Goal: Transaction & Acquisition: Purchase product/service

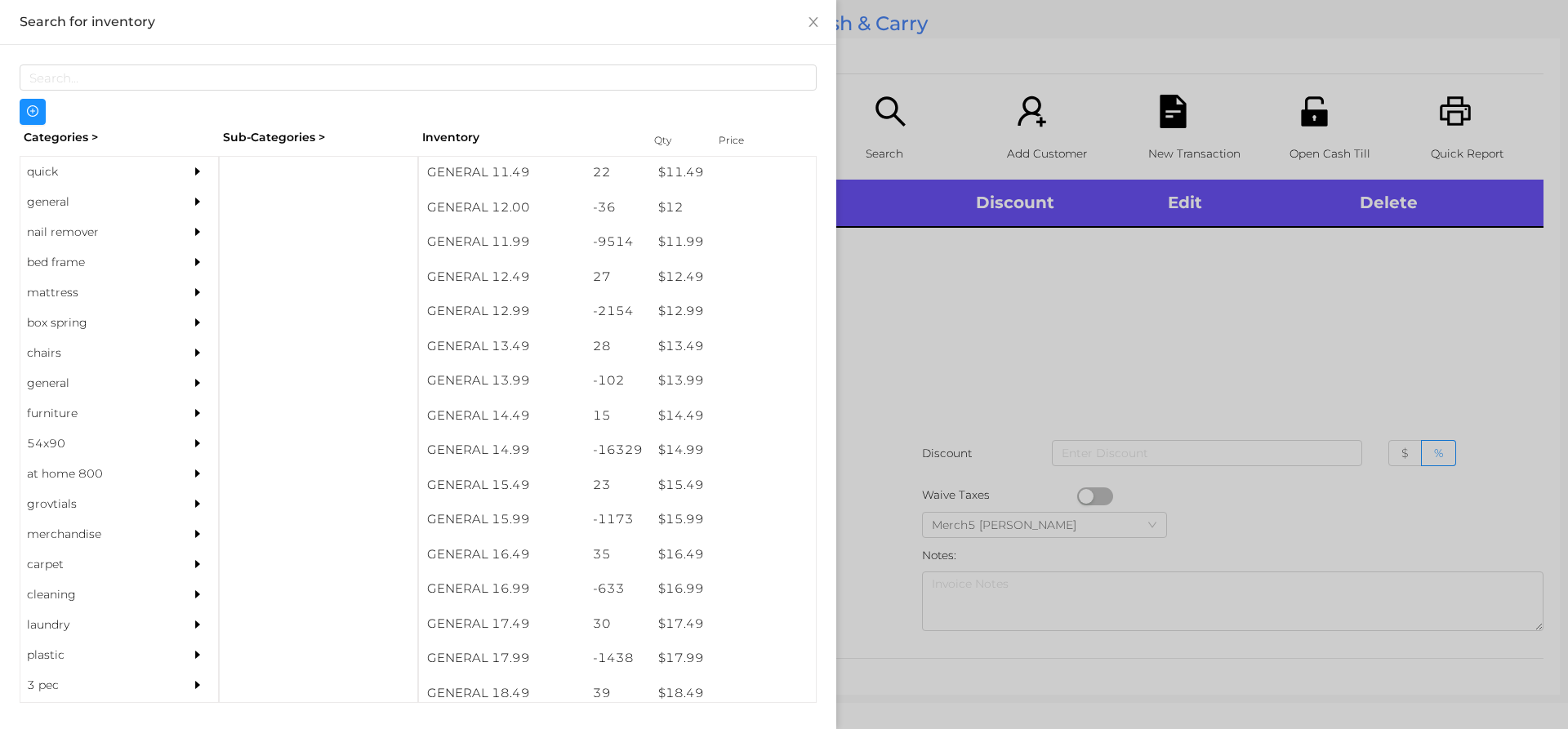
scroll to position [1136, 0]
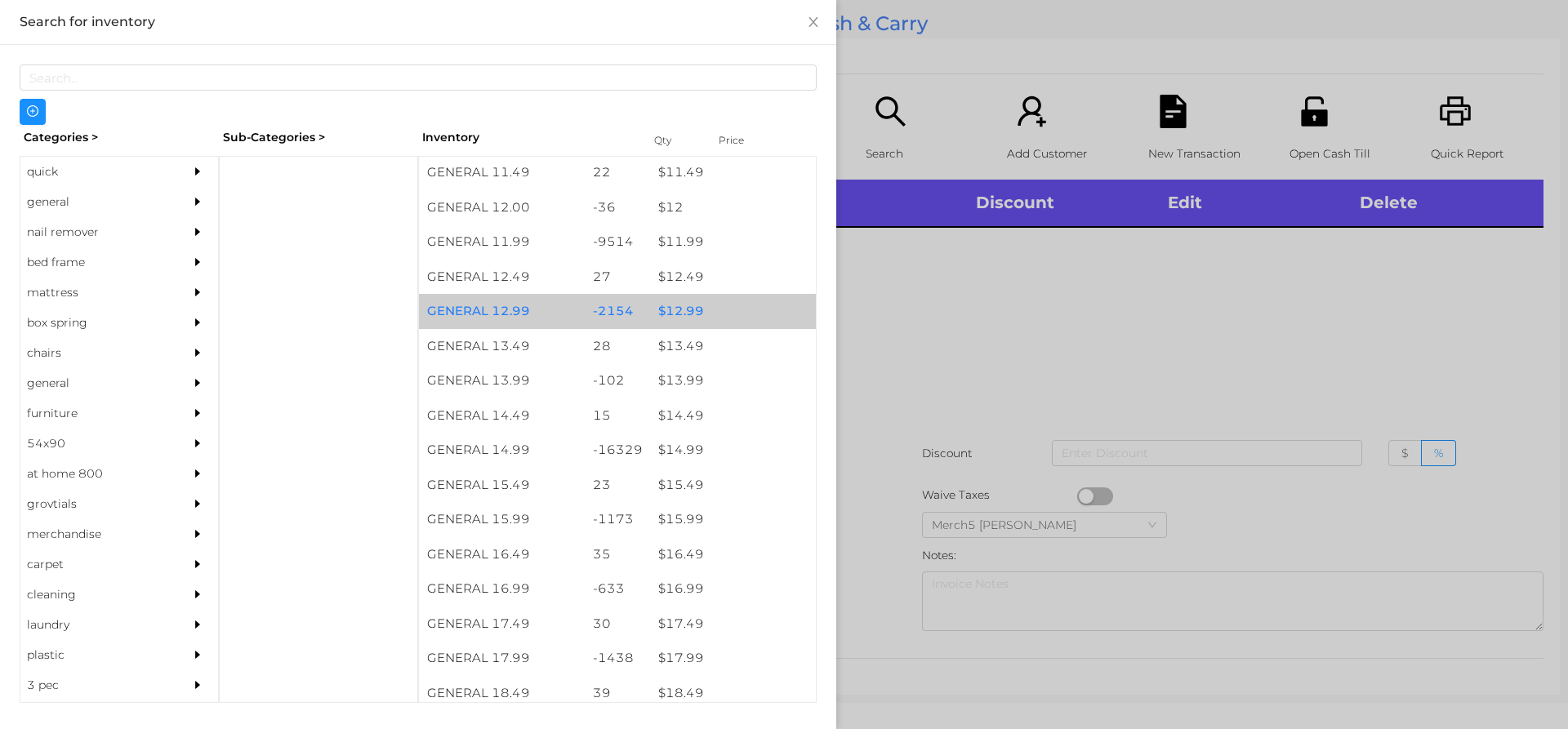
click at [685, 312] on div "$ 12.99" at bounding box center [733, 311] width 166 height 35
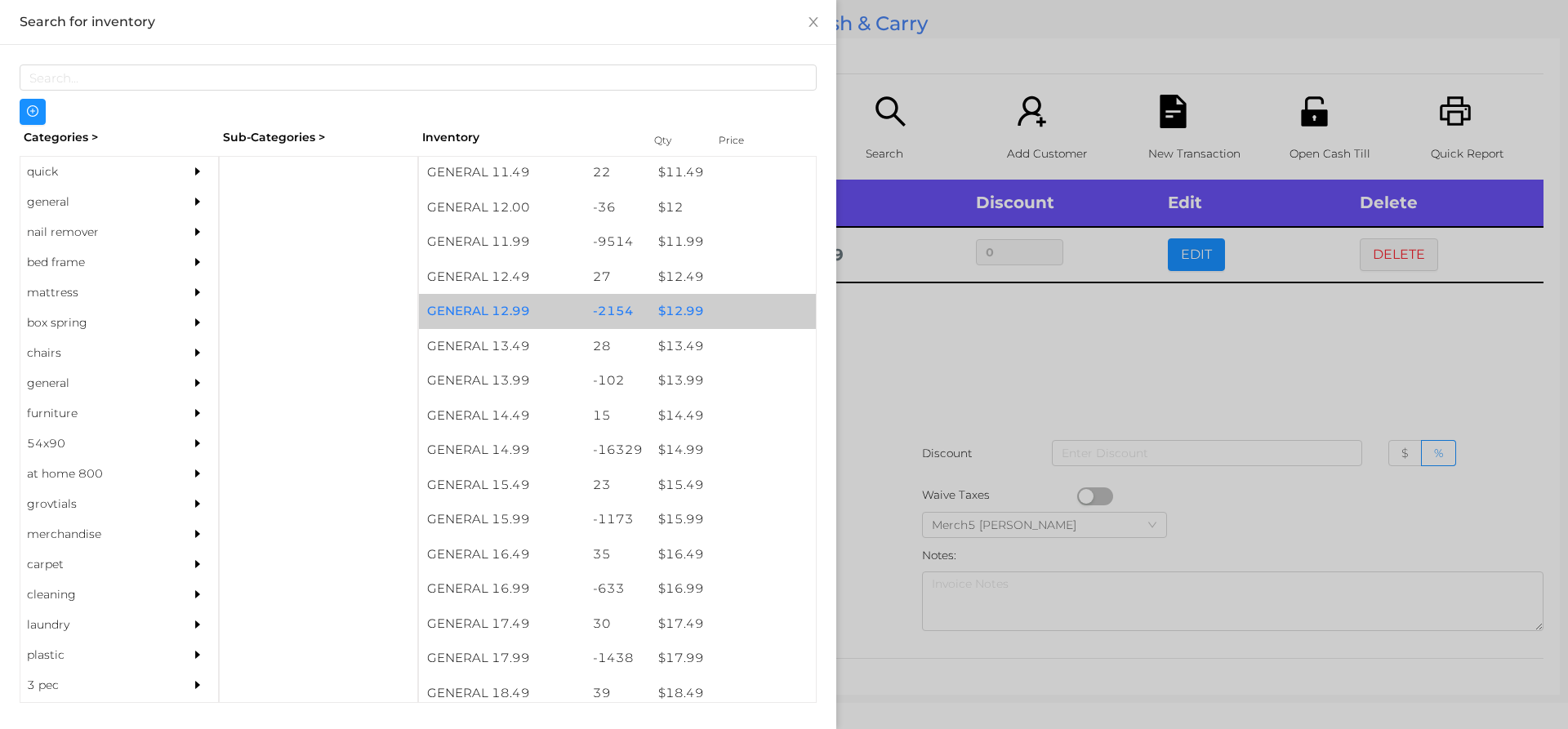
click at [675, 315] on div "$ 12.99" at bounding box center [733, 311] width 166 height 35
click at [655, 315] on div "$ 12.99" at bounding box center [733, 311] width 166 height 35
click at [658, 309] on div "$ 12.99" at bounding box center [733, 311] width 166 height 35
click at [884, 328] on div at bounding box center [784, 364] width 1568 height 729
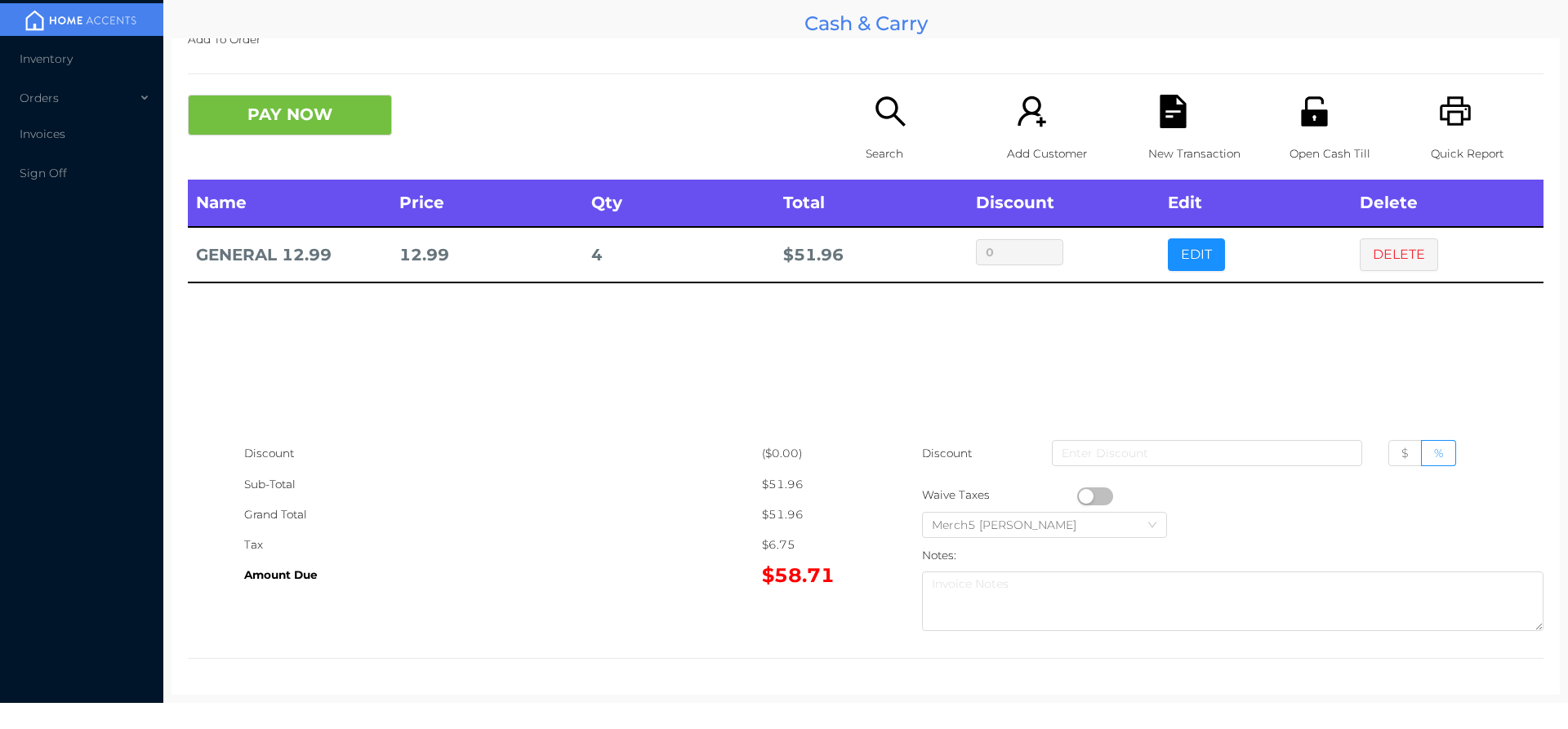
click at [878, 114] on icon "icon: search" at bounding box center [891, 111] width 34 height 34
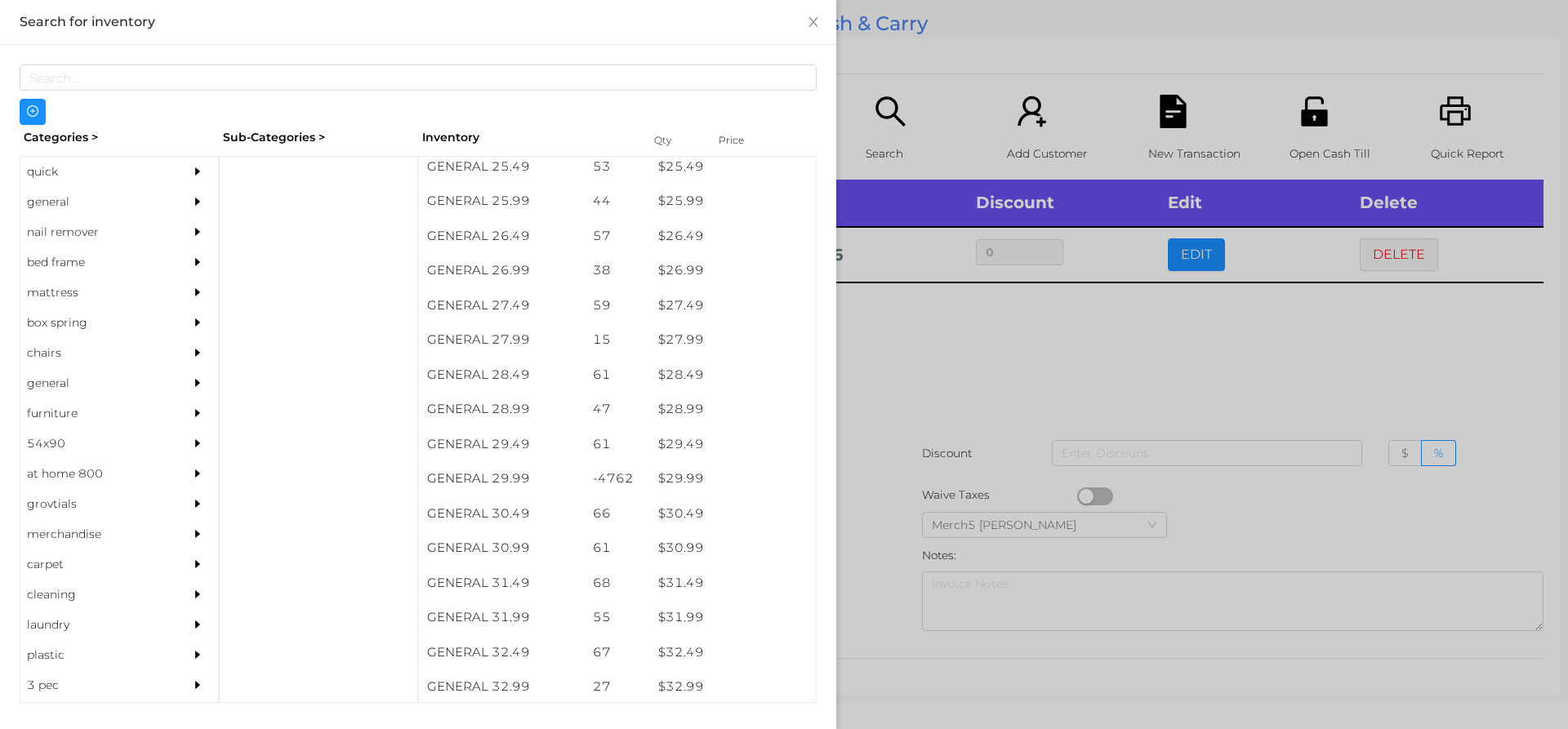
scroll to position [2169, 0]
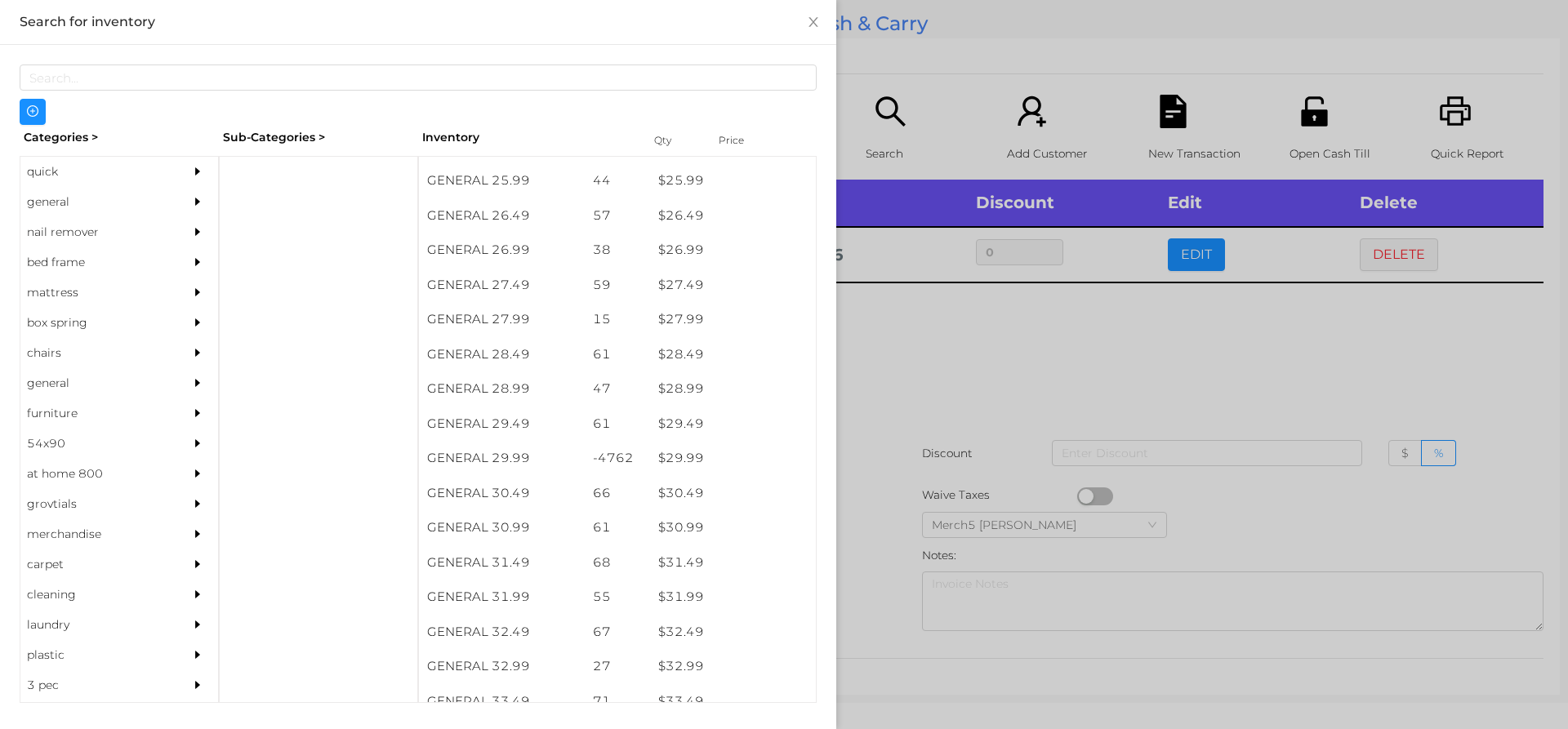
click at [916, 326] on div at bounding box center [784, 364] width 1568 height 729
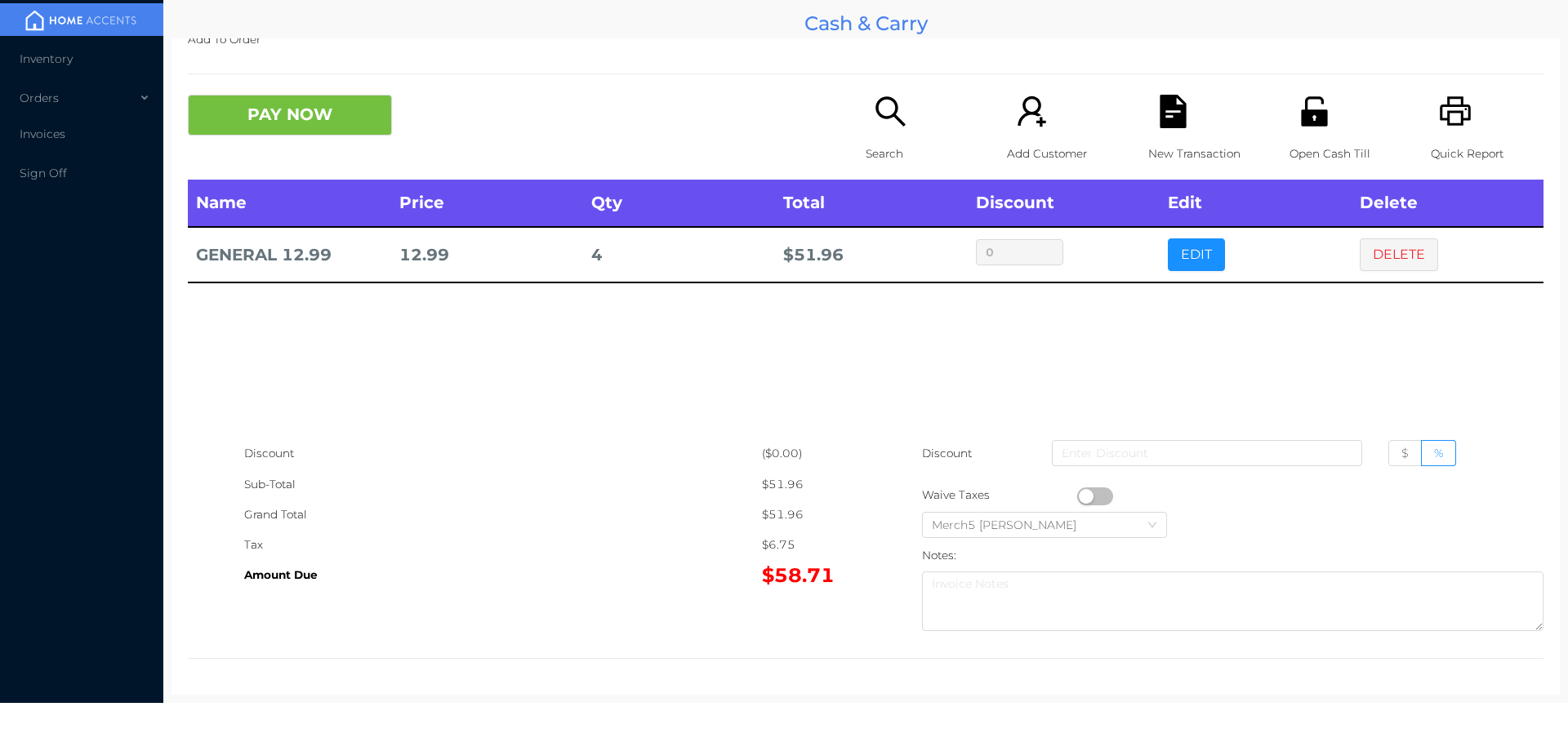
click at [885, 117] on icon "icon: search" at bounding box center [890, 111] width 29 height 29
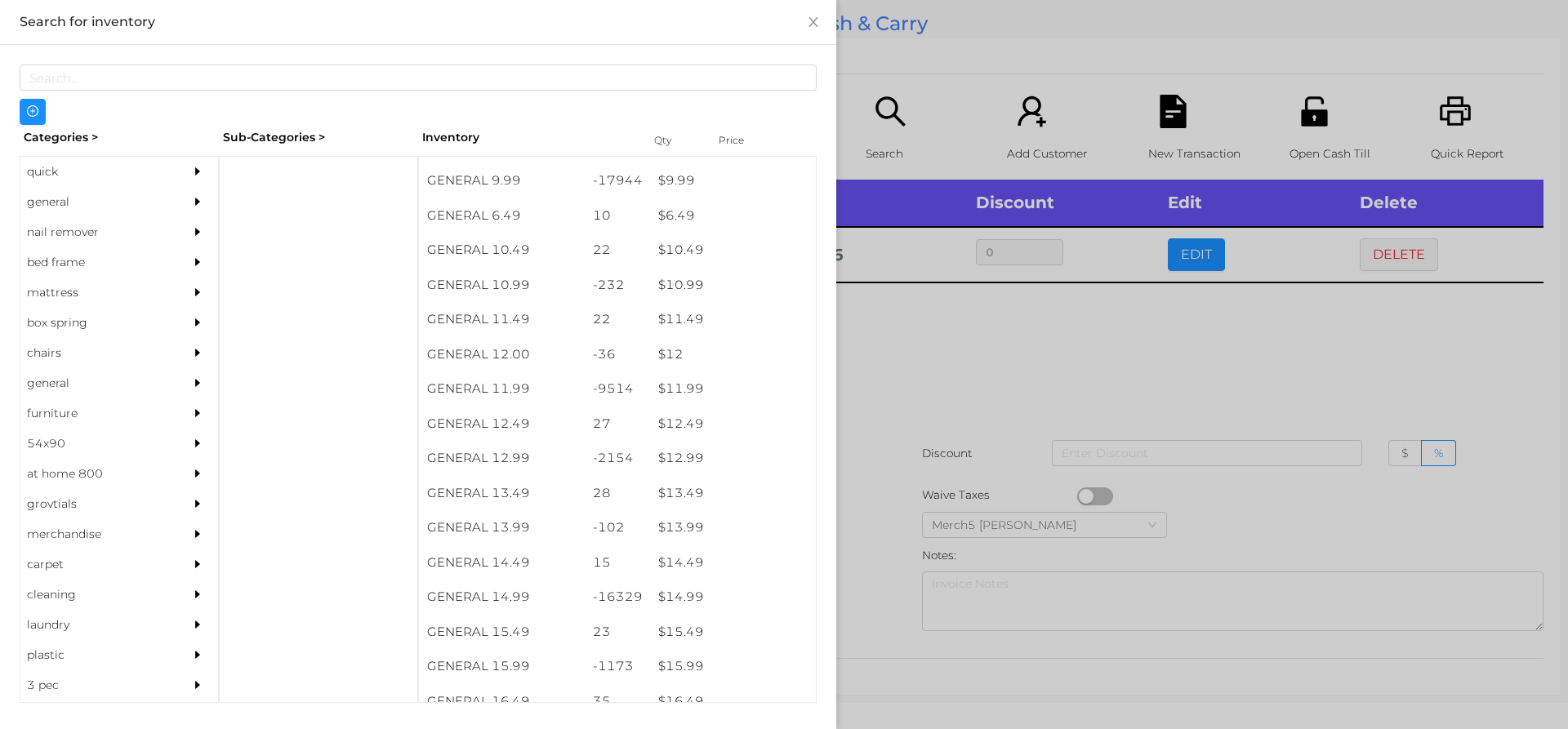
scroll to position [997, 0]
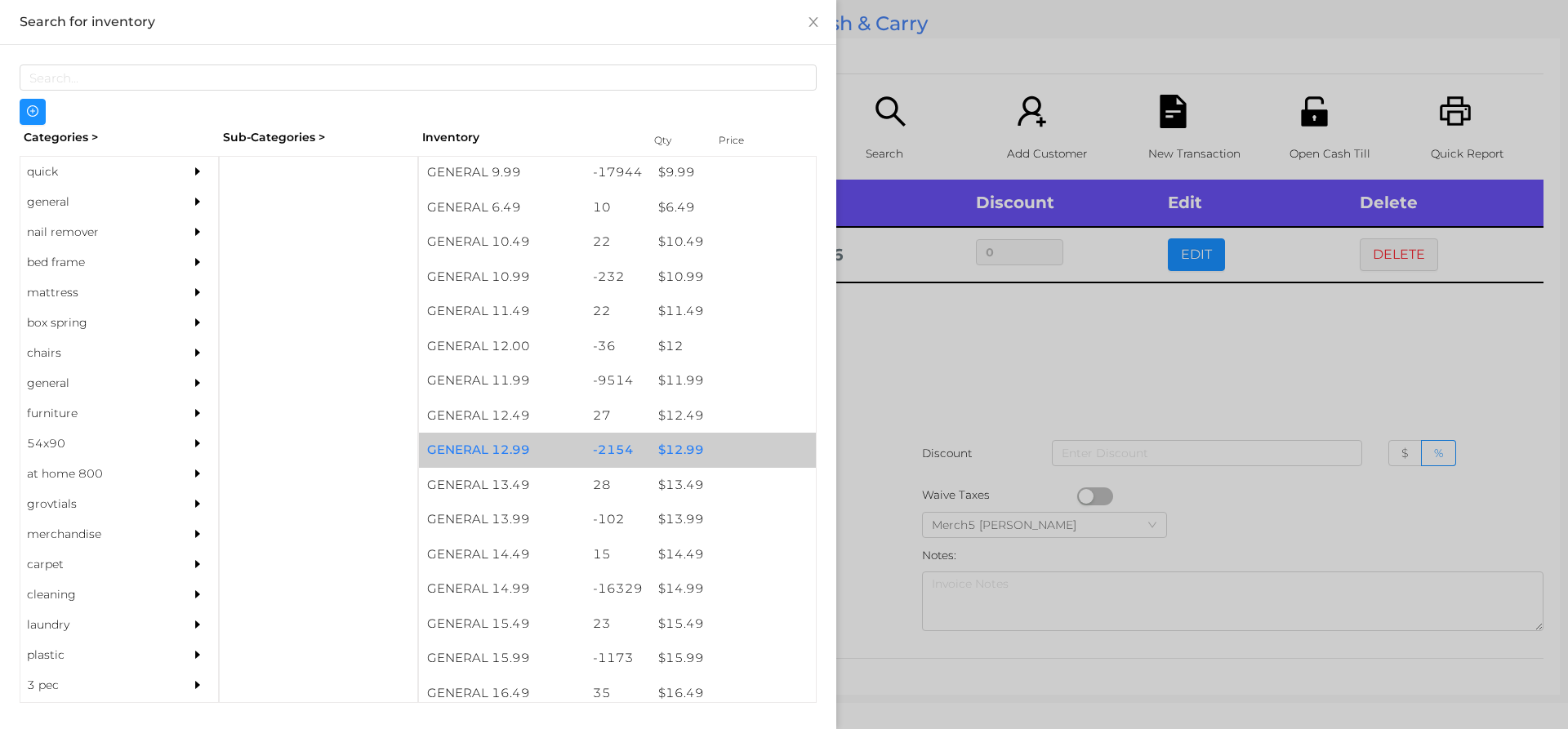
click at [683, 459] on div "$ 12.99" at bounding box center [733, 449] width 166 height 35
click at [684, 451] on div "$ 12.99" at bounding box center [733, 449] width 166 height 35
click at [892, 355] on div at bounding box center [784, 364] width 1568 height 729
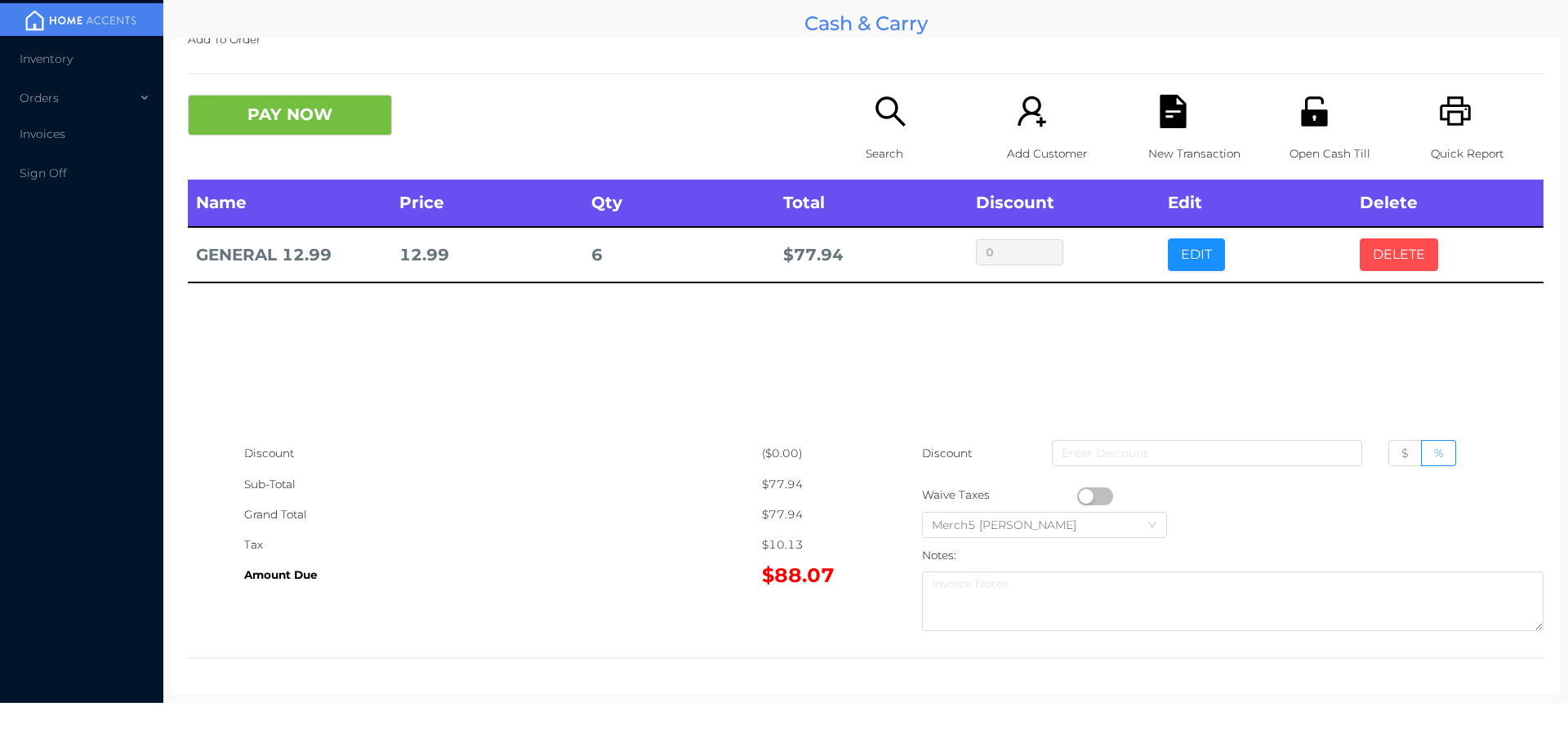
click at [1399, 251] on button "DELETE" at bounding box center [1399, 254] width 78 height 33
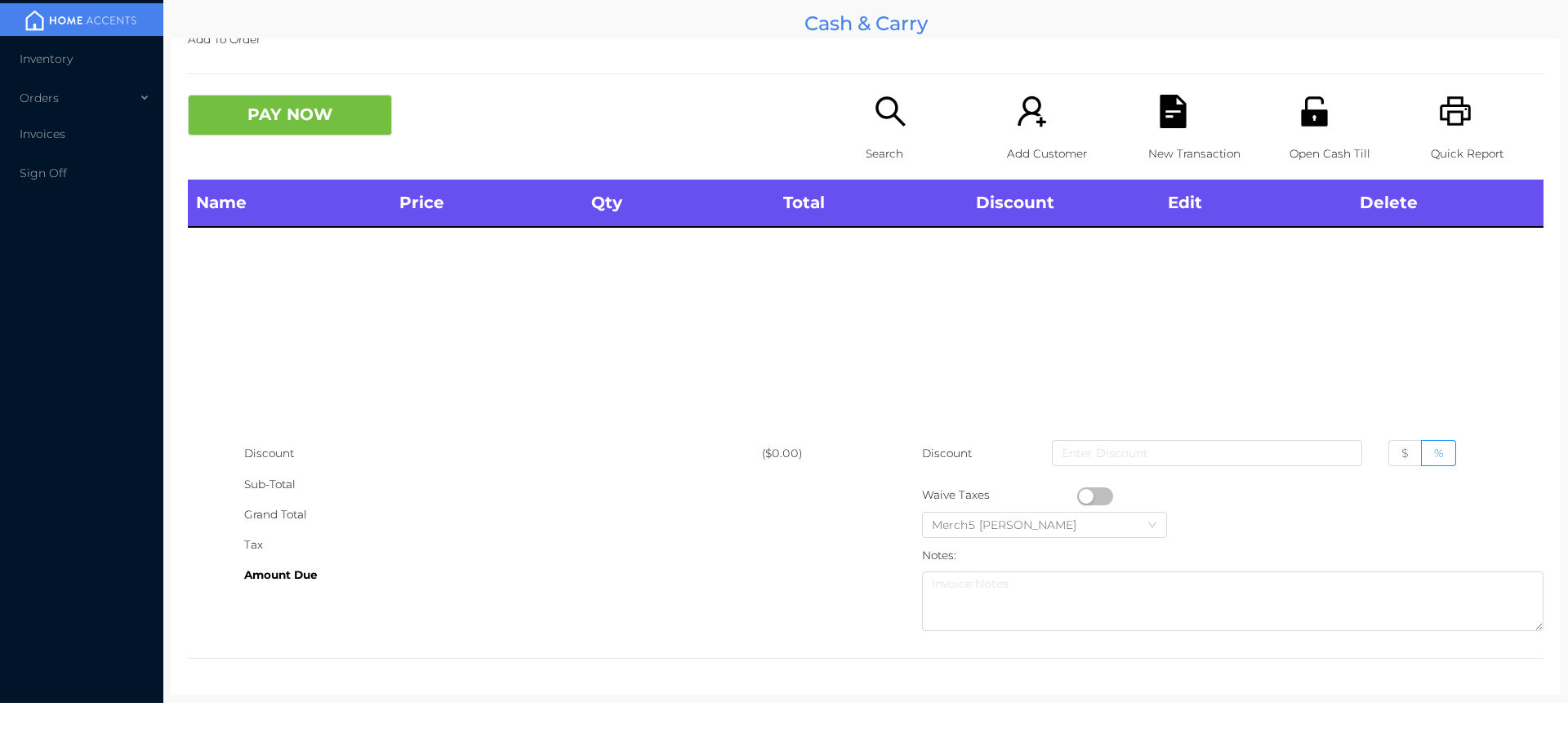
click at [881, 107] on icon "icon: search" at bounding box center [891, 111] width 34 height 34
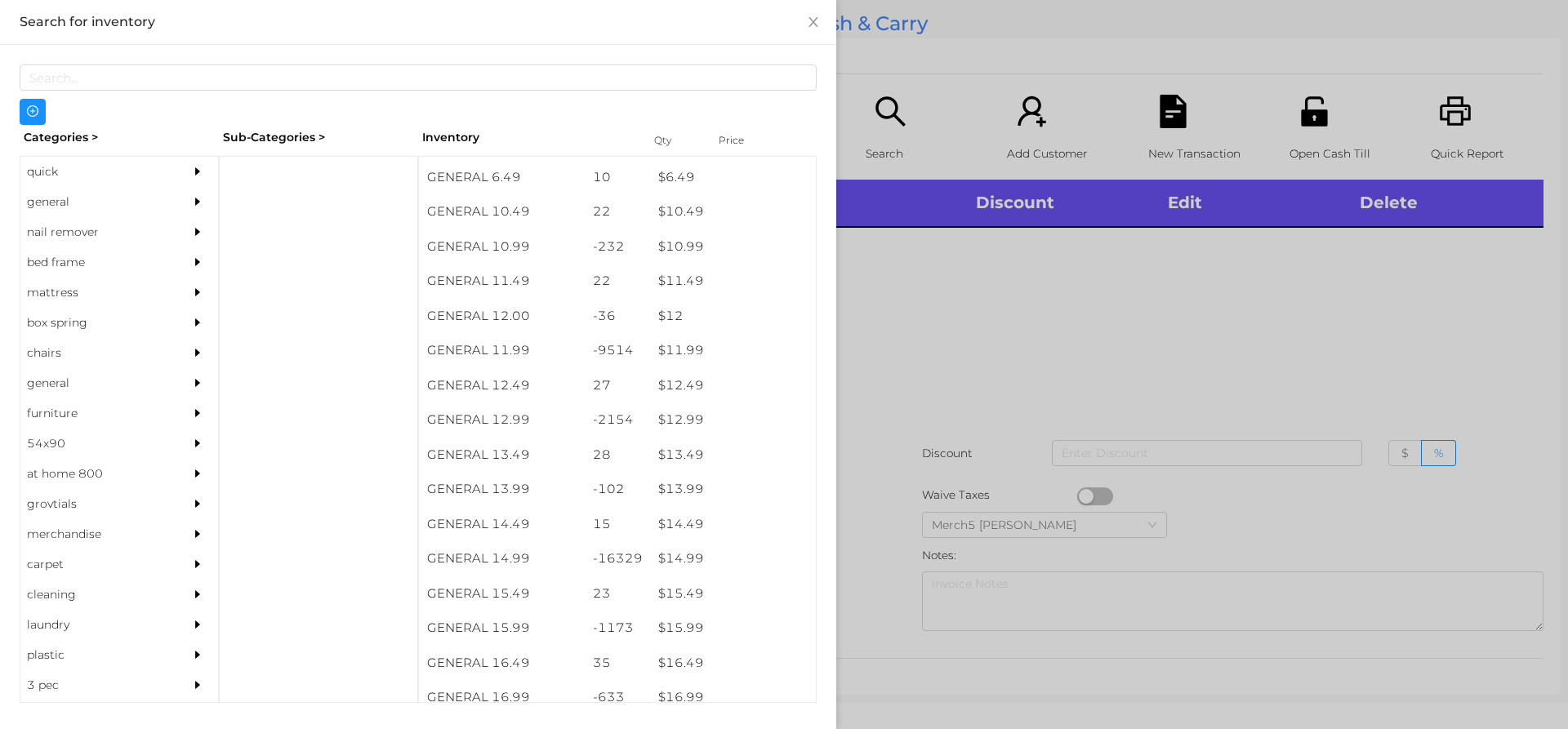
scroll to position [1029, 0]
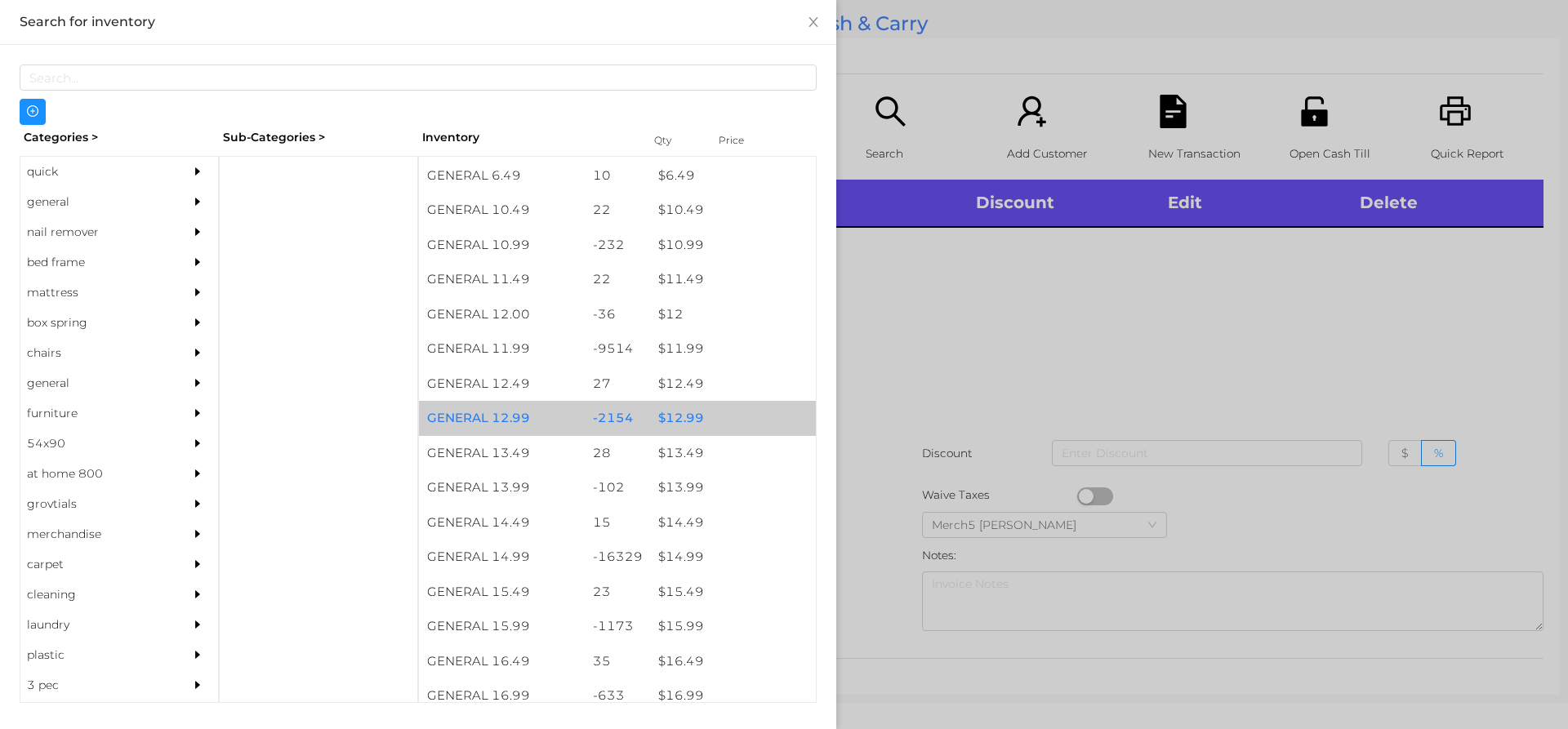
click at [685, 425] on div "$ 12.99" at bounding box center [733, 418] width 166 height 35
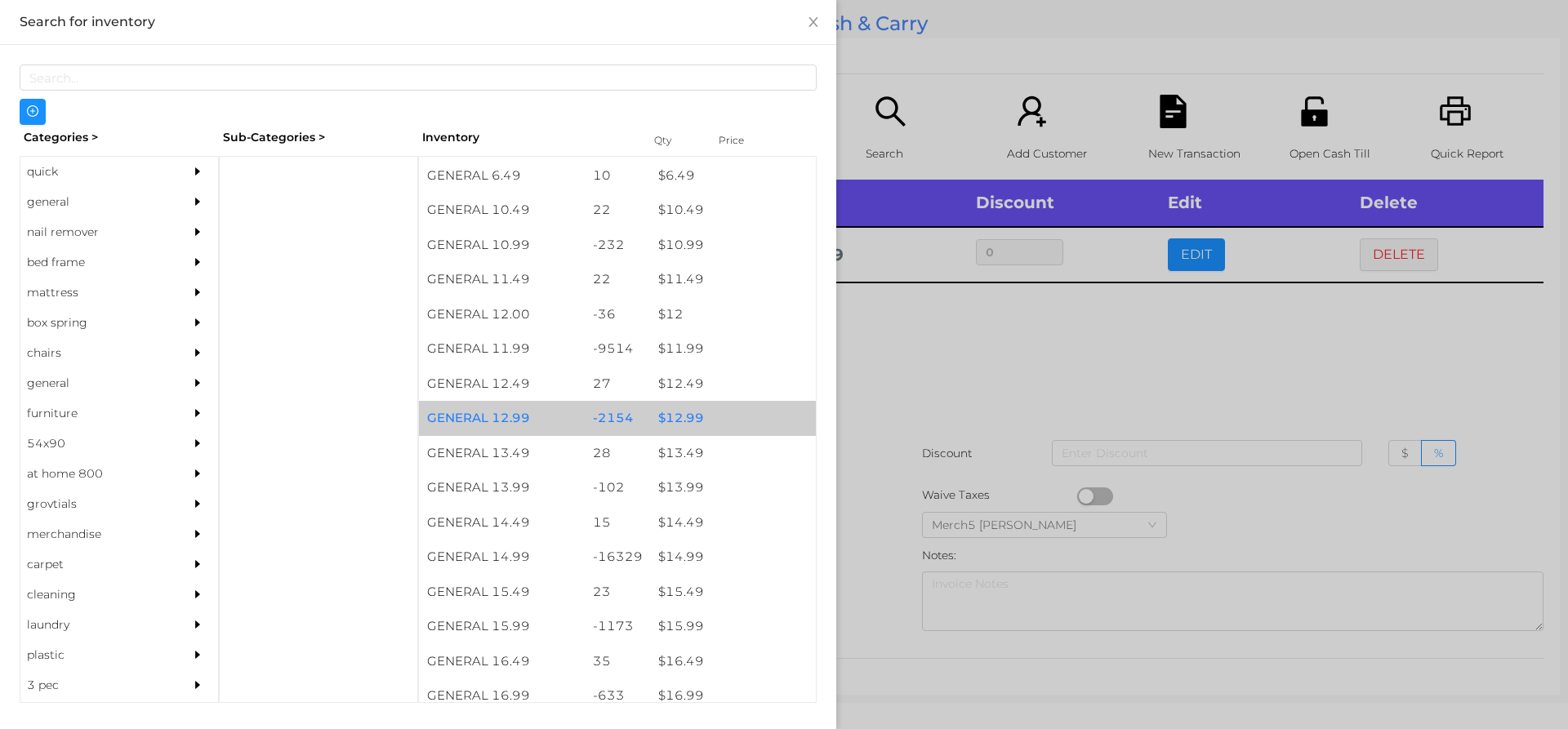
click at [694, 424] on div "$ 12.99" at bounding box center [733, 418] width 166 height 35
click at [691, 424] on div "$ 12.99" at bounding box center [733, 418] width 166 height 35
click at [688, 422] on div "$ 12.99" at bounding box center [733, 418] width 166 height 35
click at [698, 567] on div "$ 14.99" at bounding box center [733, 556] width 166 height 35
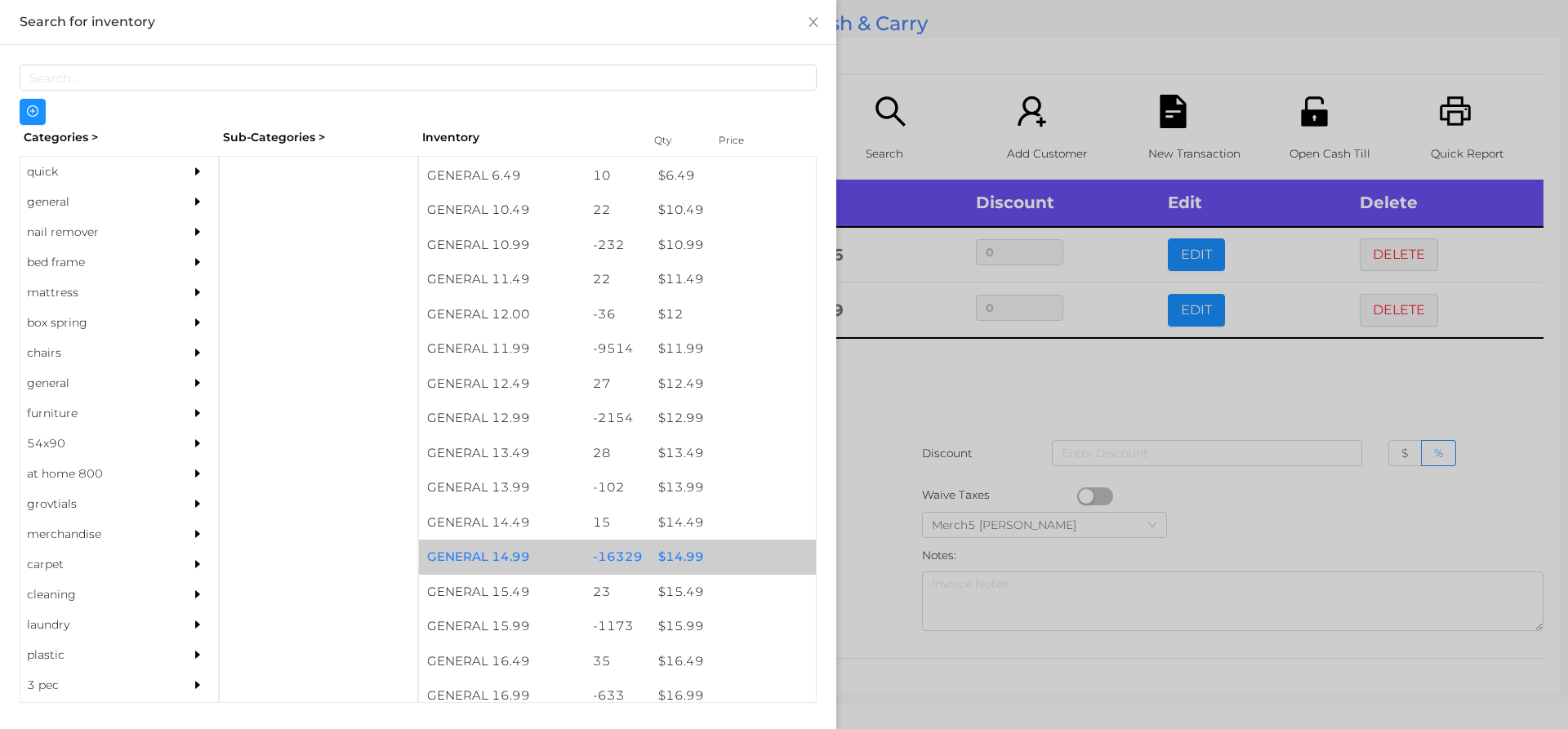
click at [694, 560] on div "$ 14.99" at bounding box center [733, 556] width 166 height 35
click at [682, 555] on div "$ 14.99" at bounding box center [733, 556] width 166 height 35
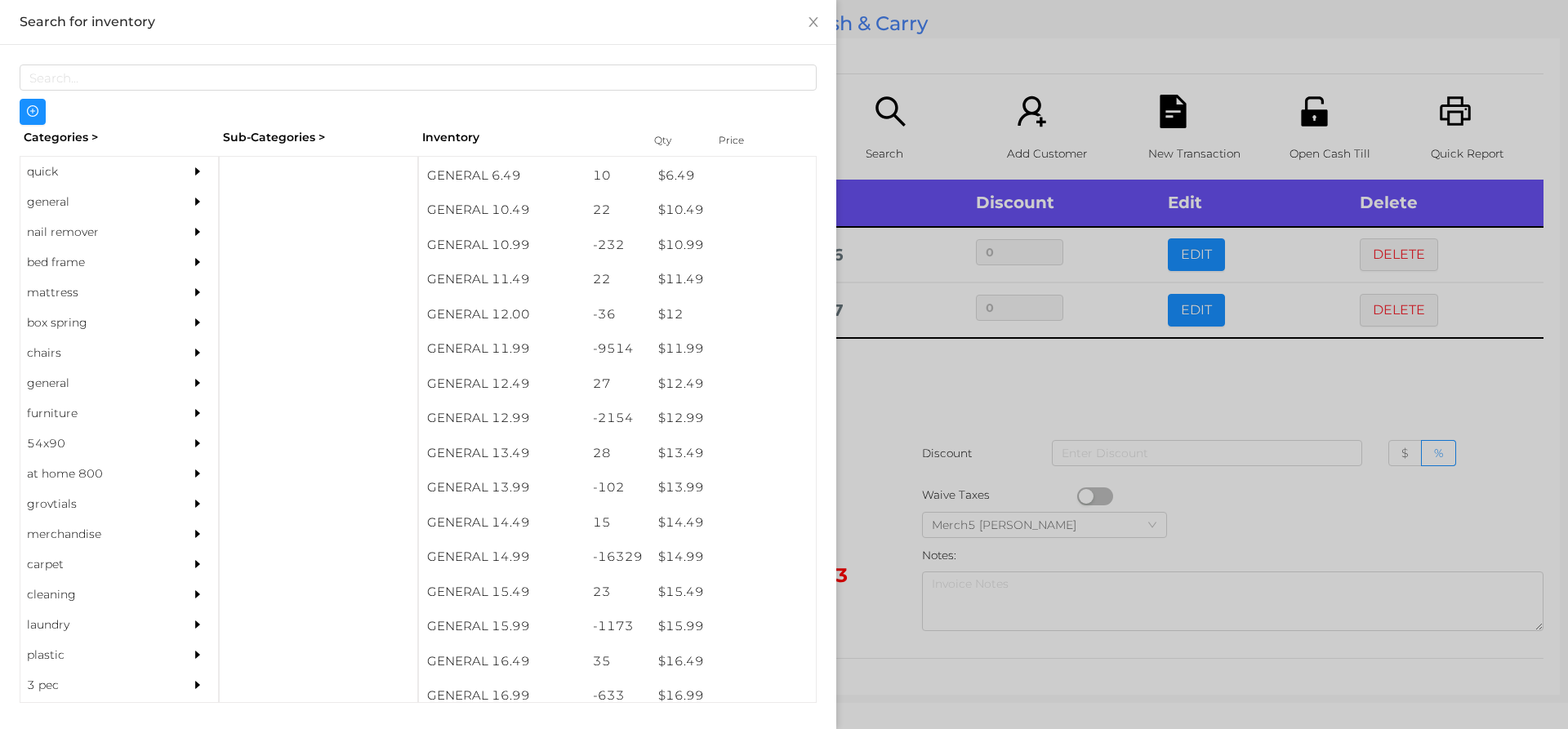
click at [917, 380] on div at bounding box center [784, 364] width 1568 height 729
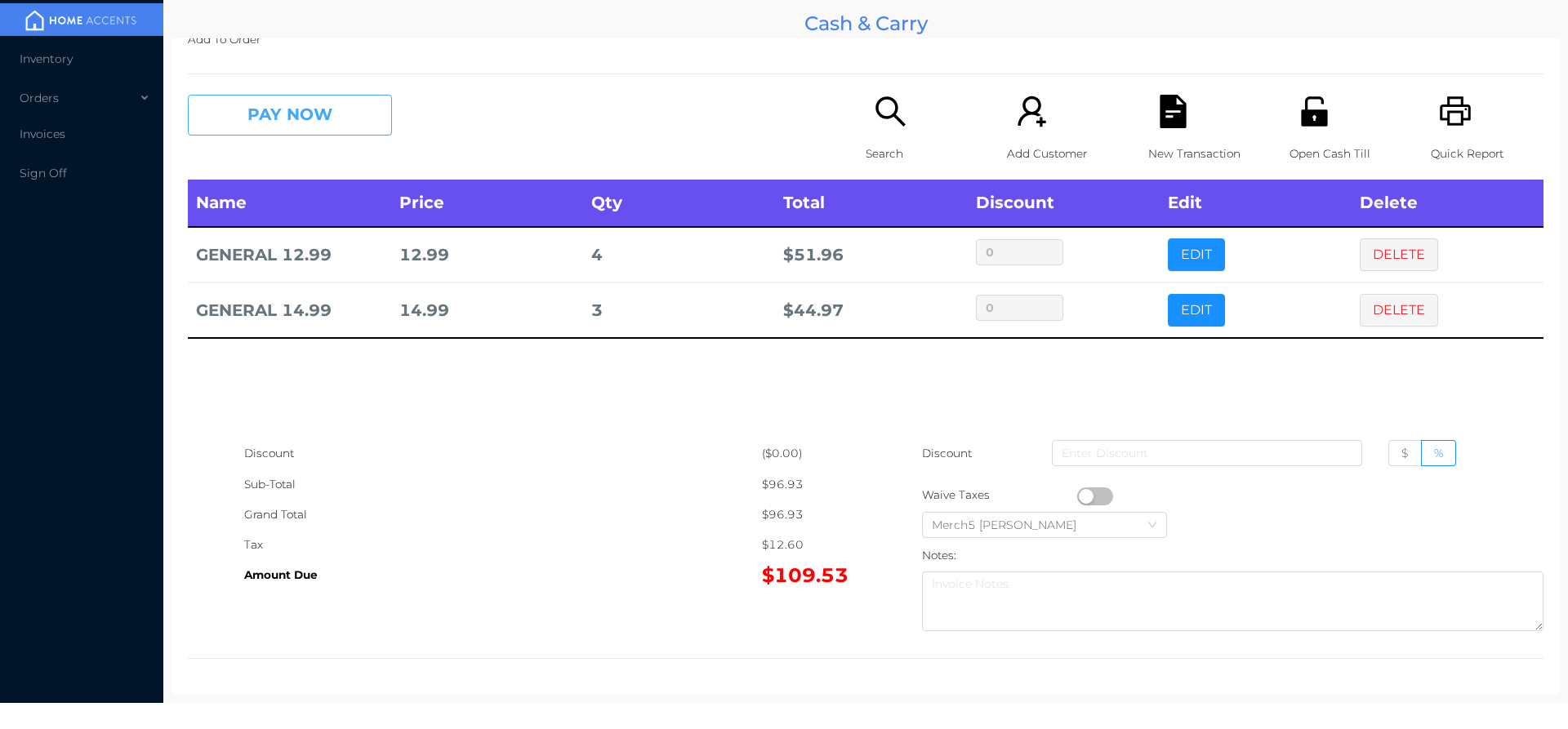
click at [332, 111] on button "PAY NOW" at bounding box center [290, 115] width 204 height 41
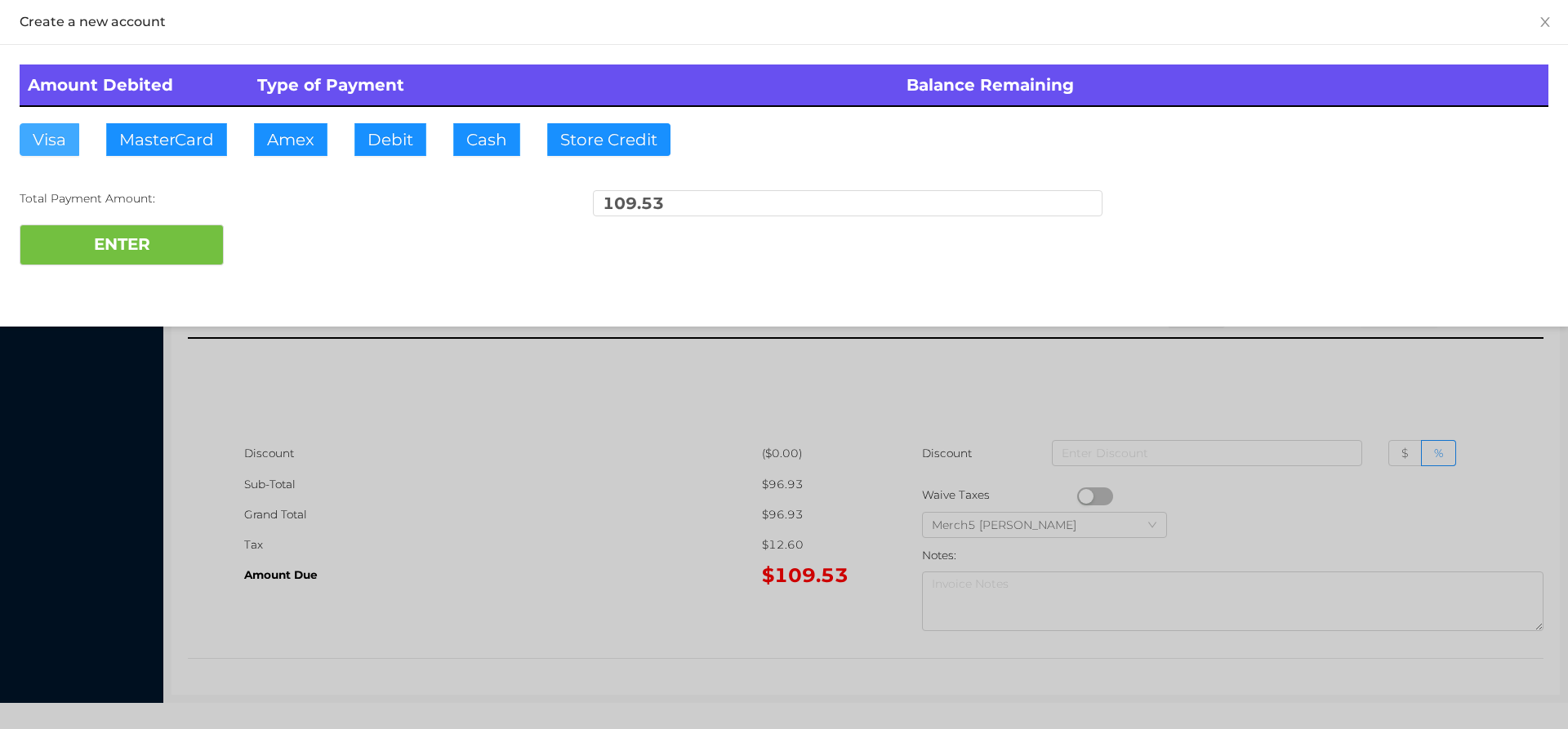
click at [43, 148] on button "Visa" at bounding box center [49, 139] width 60 height 33
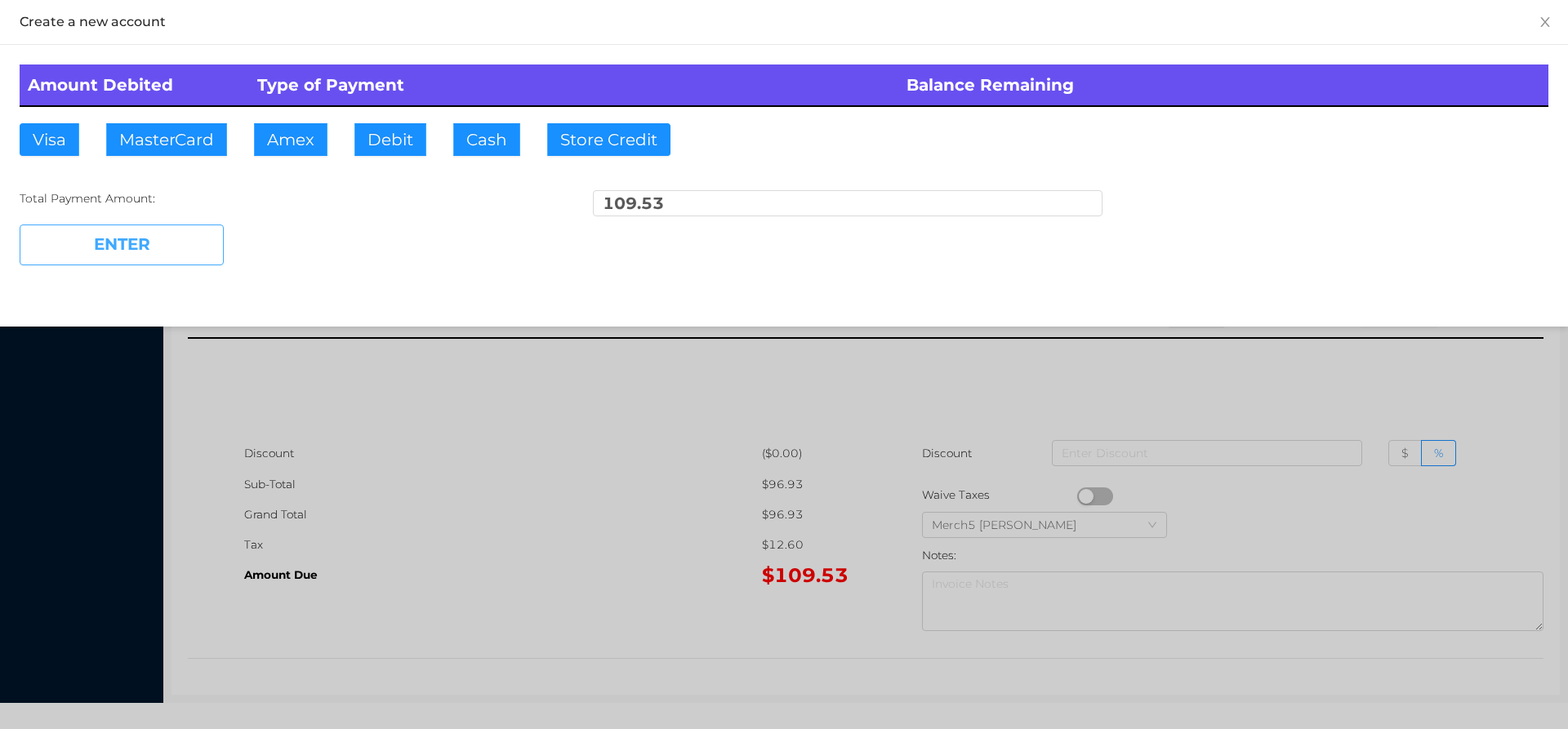
click at [73, 247] on button "ENTER" at bounding box center [121, 245] width 204 height 41
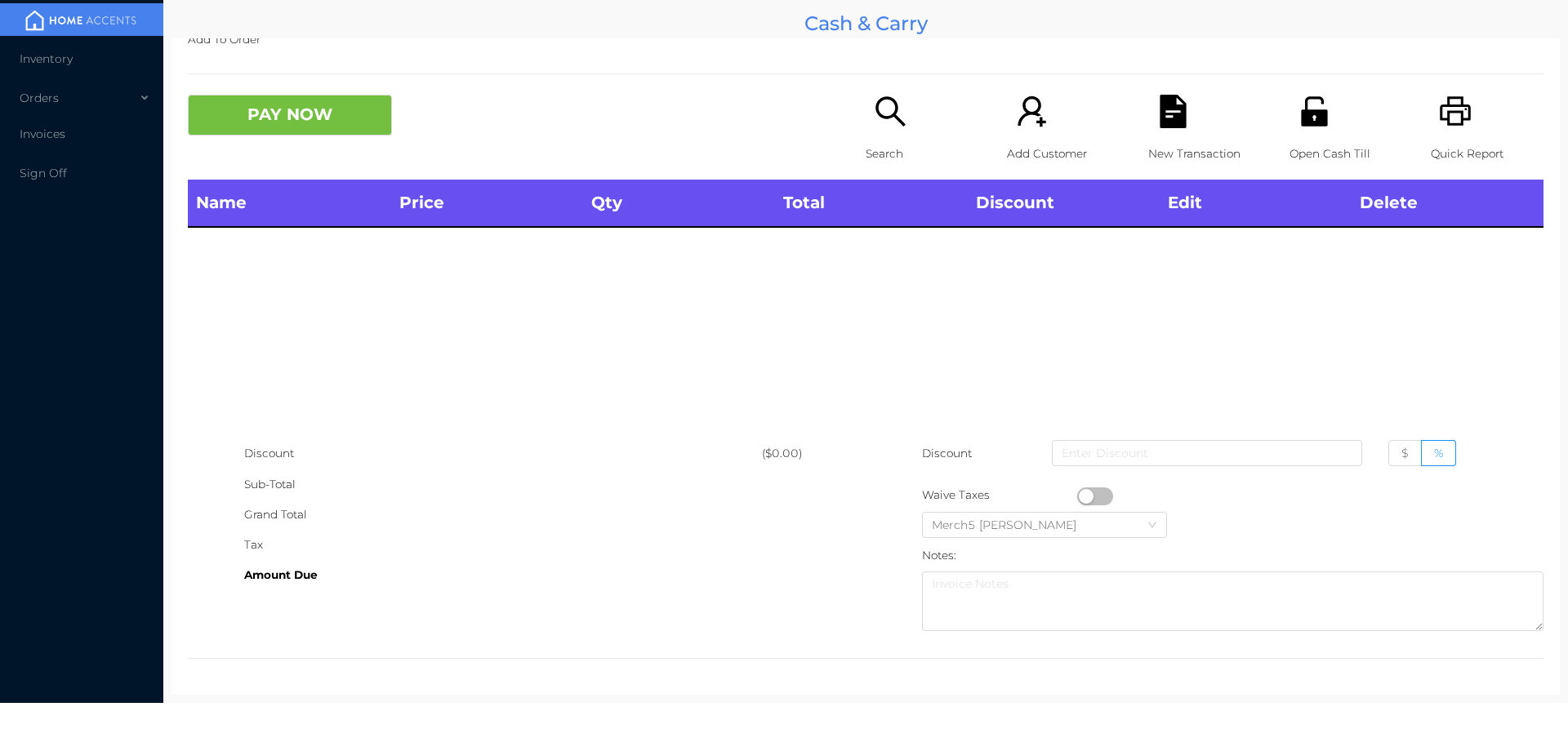
click at [875, 131] on div "Search" at bounding box center [922, 136] width 112 height 85
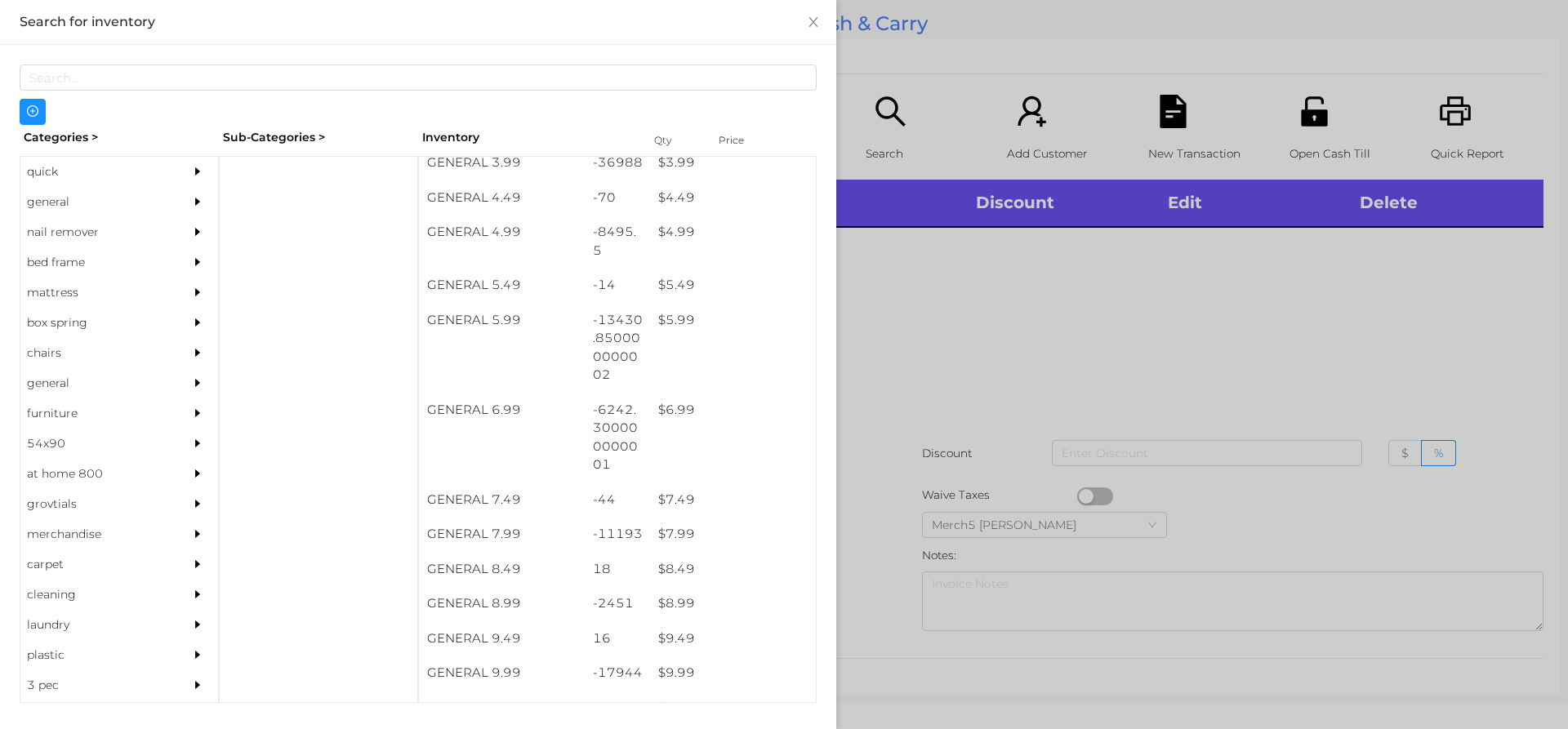
scroll to position [499, 0]
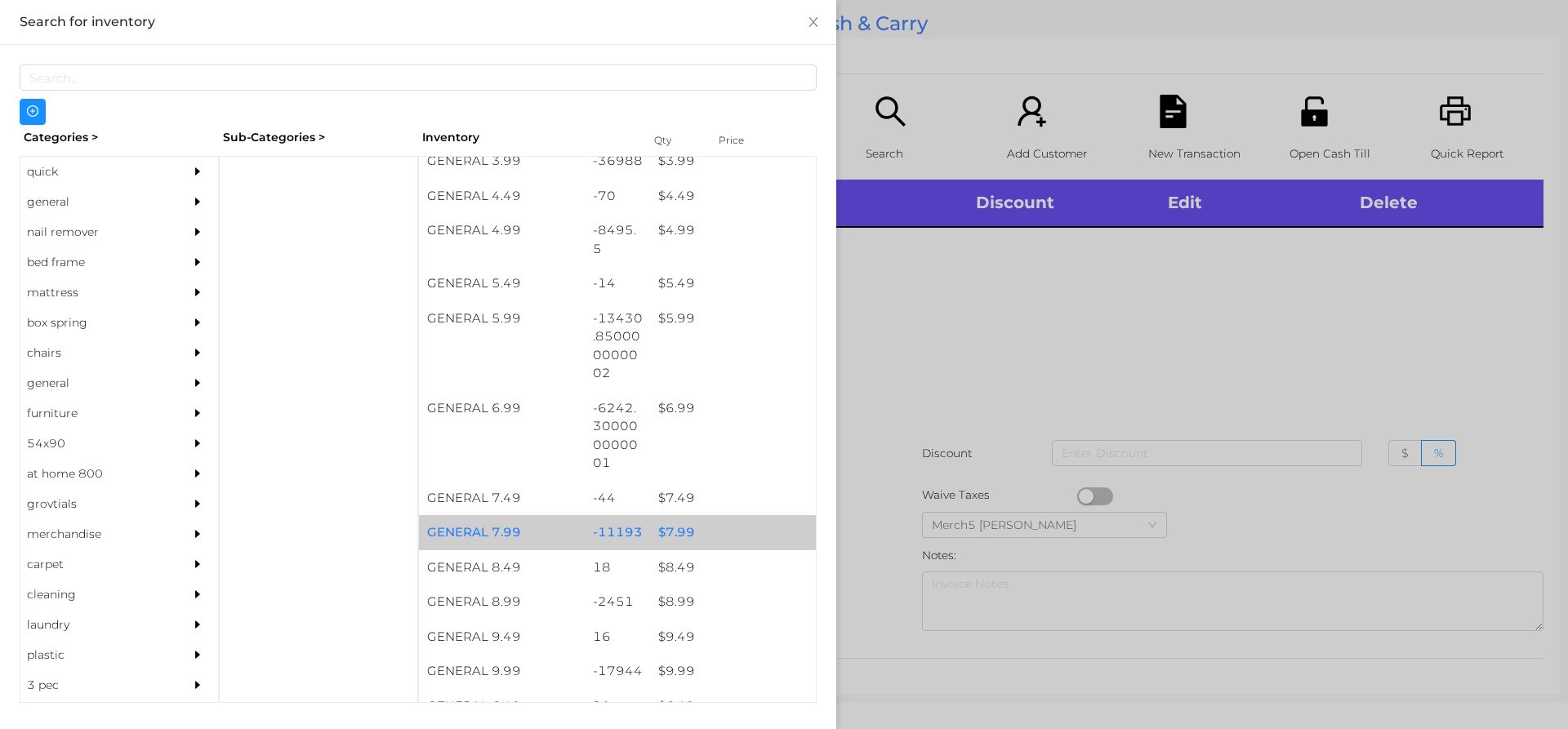
click at [670, 525] on div "$ 7.99" at bounding box center [733, 532] width 166 height 35
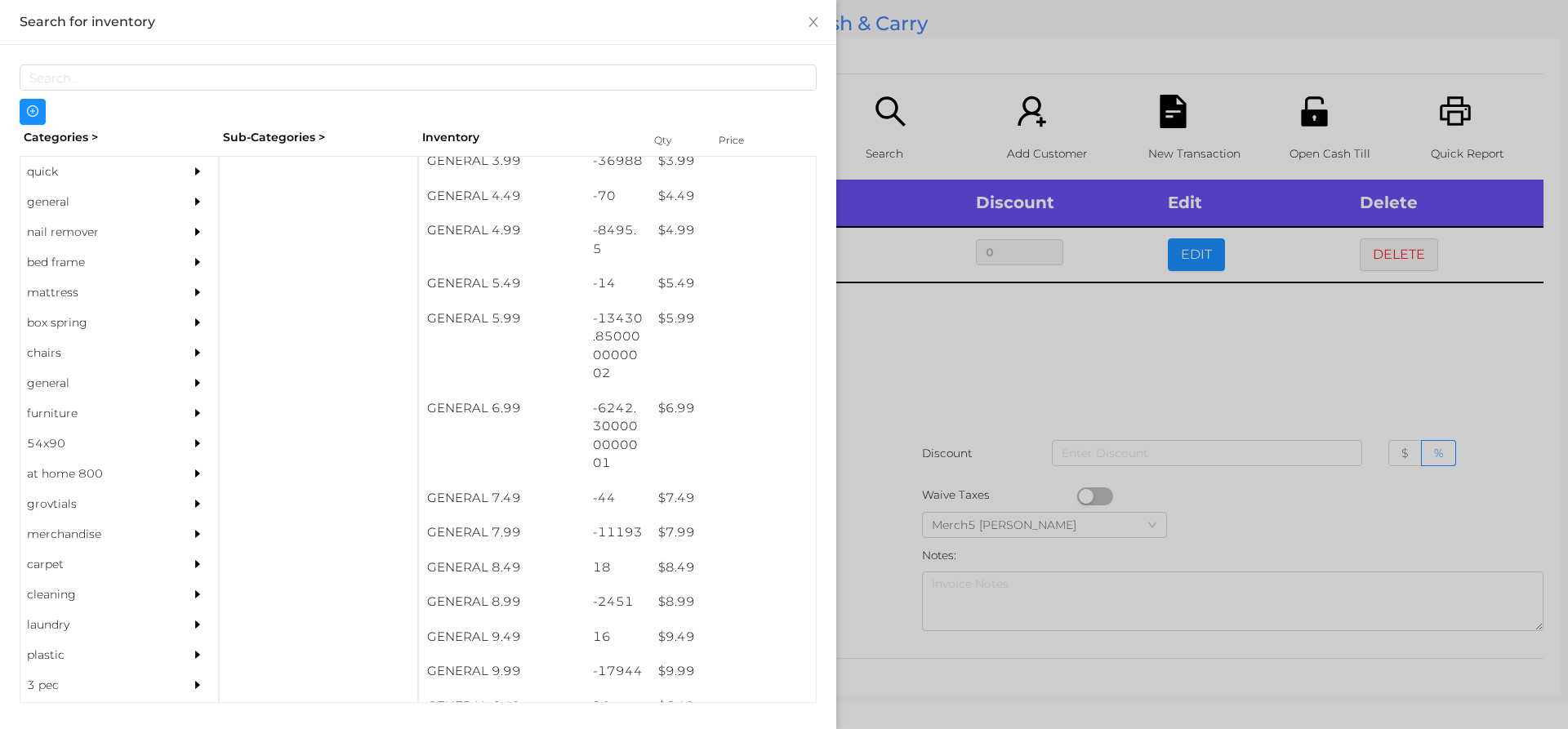
click at [866, 359] on div at bounding box center [784, 364] width 1568 height 729
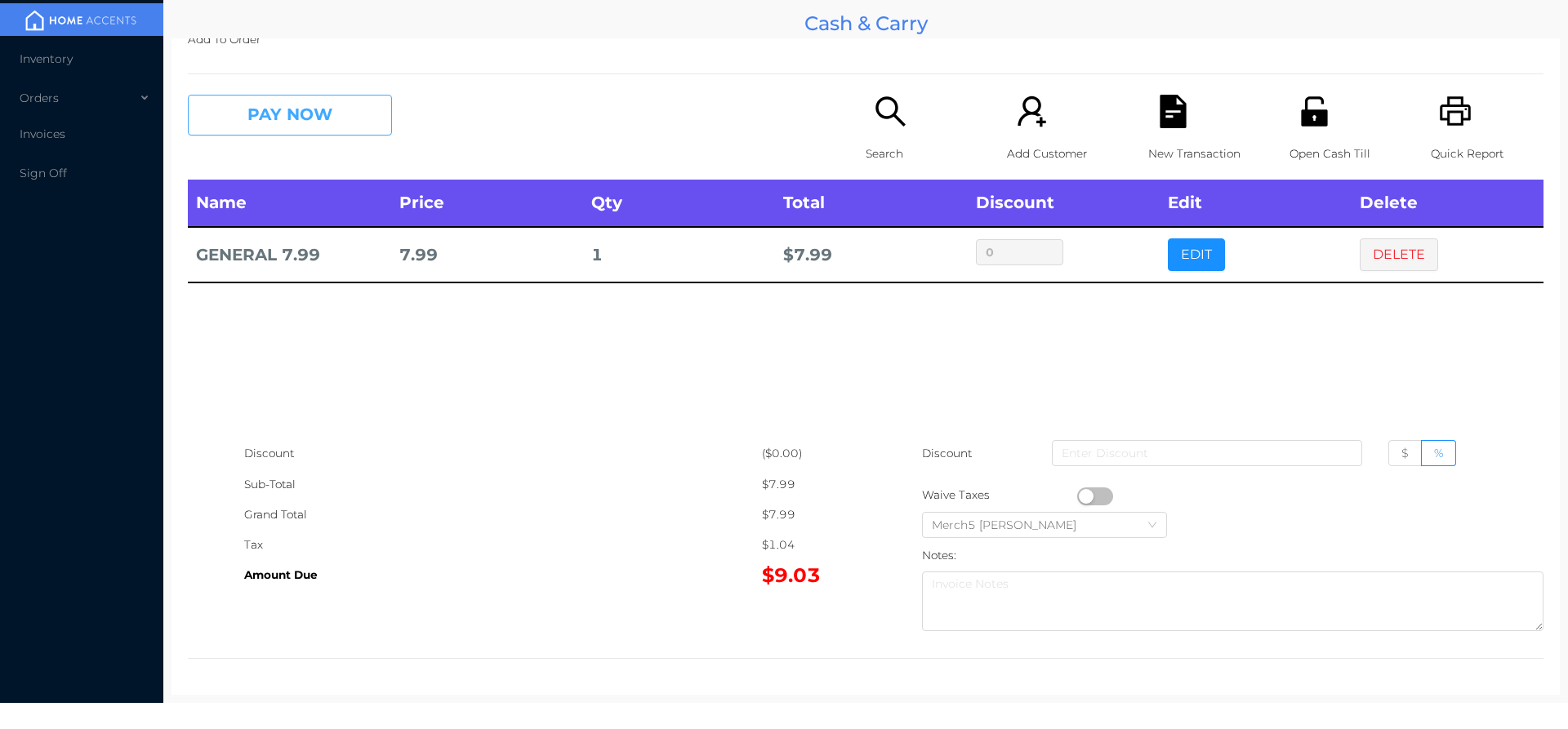
click at [344, 105] on button "PAY NOW" at bounding box center [290, 115] width 204 height 41
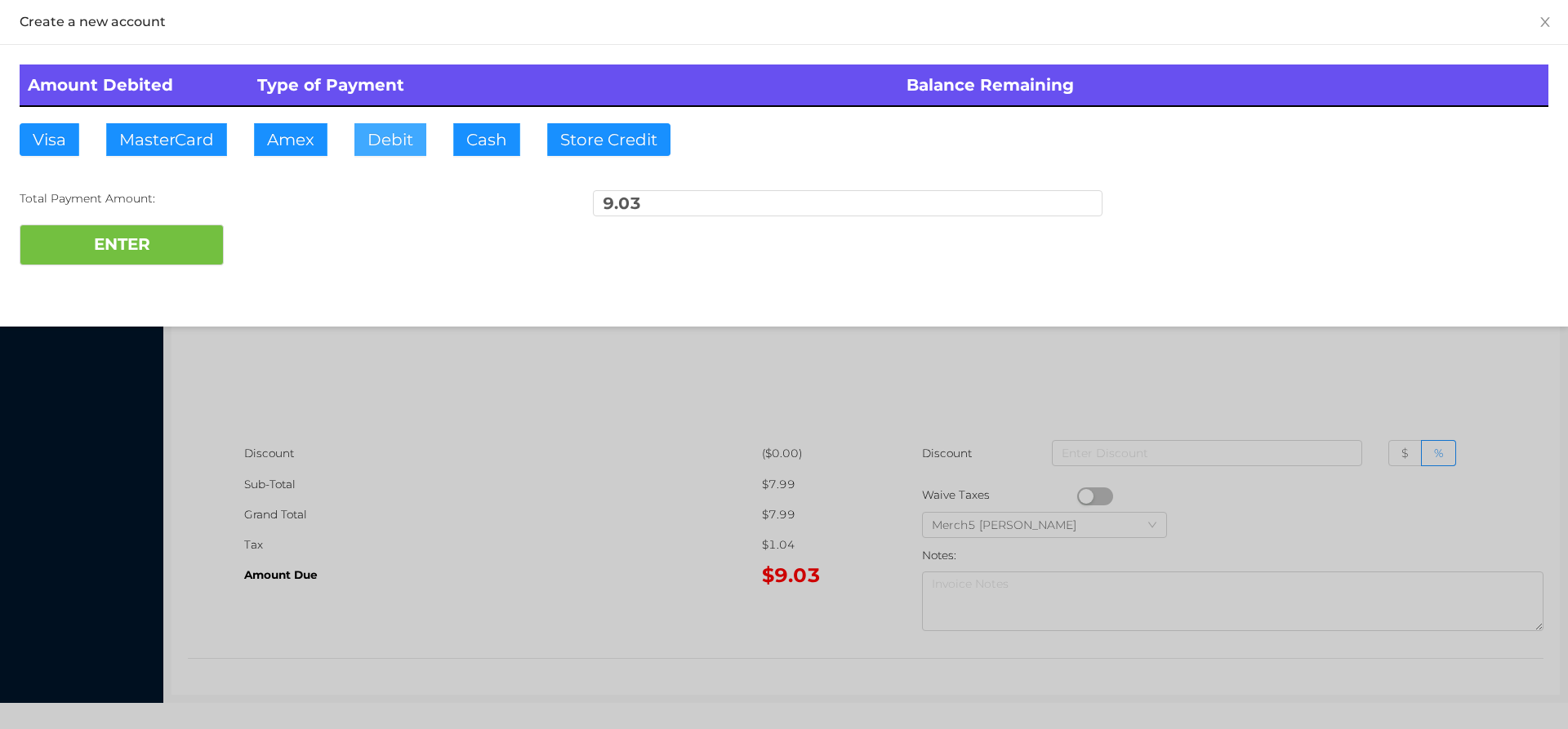
click at [406, 133] on button "Debit" at bounding box center [390, 139] width 72 height 33
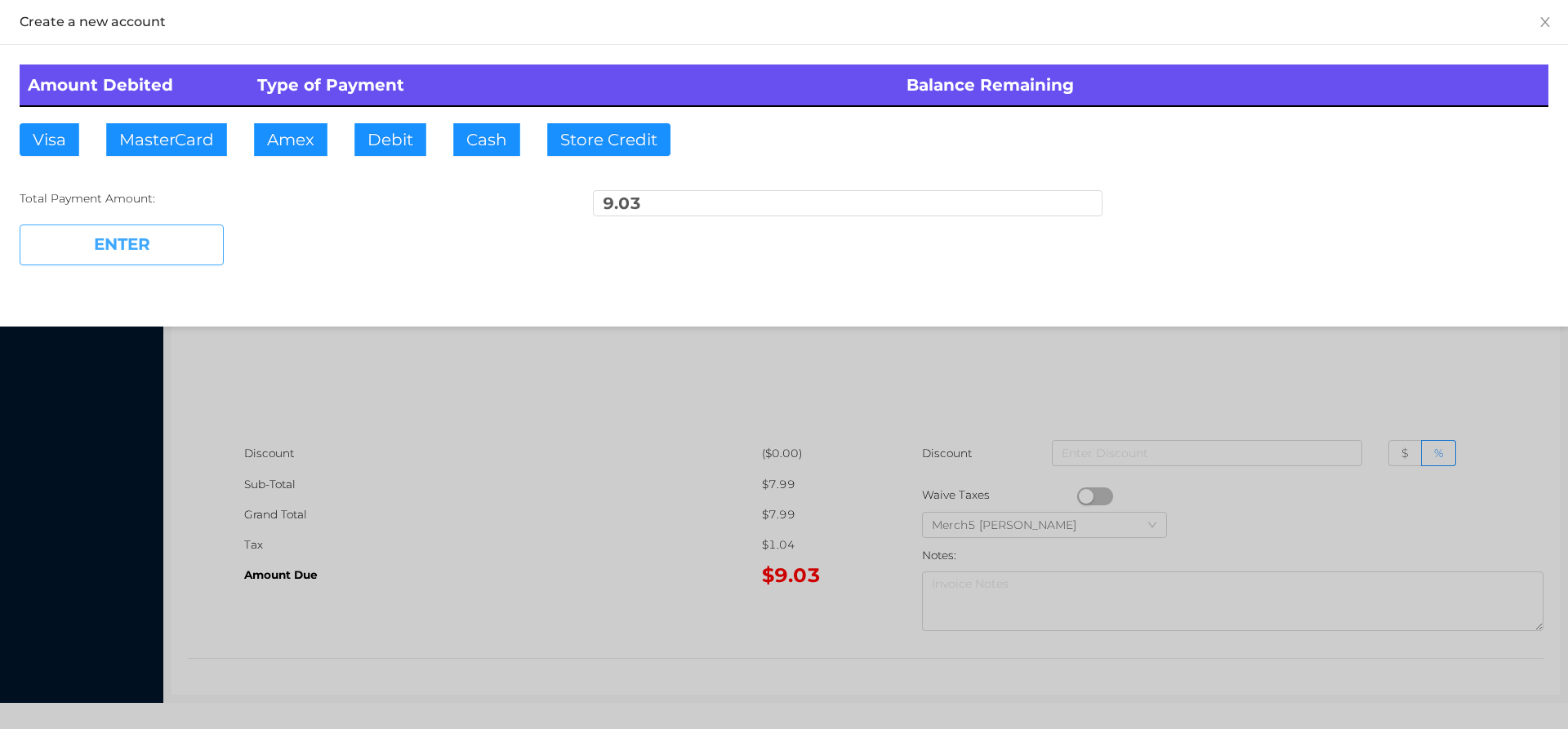
click at [158, 242] on button "ENTER" at bounding box center [121, 245] width 204 height 41
